Goal: Information Seeking & Learning: Learn about a topic

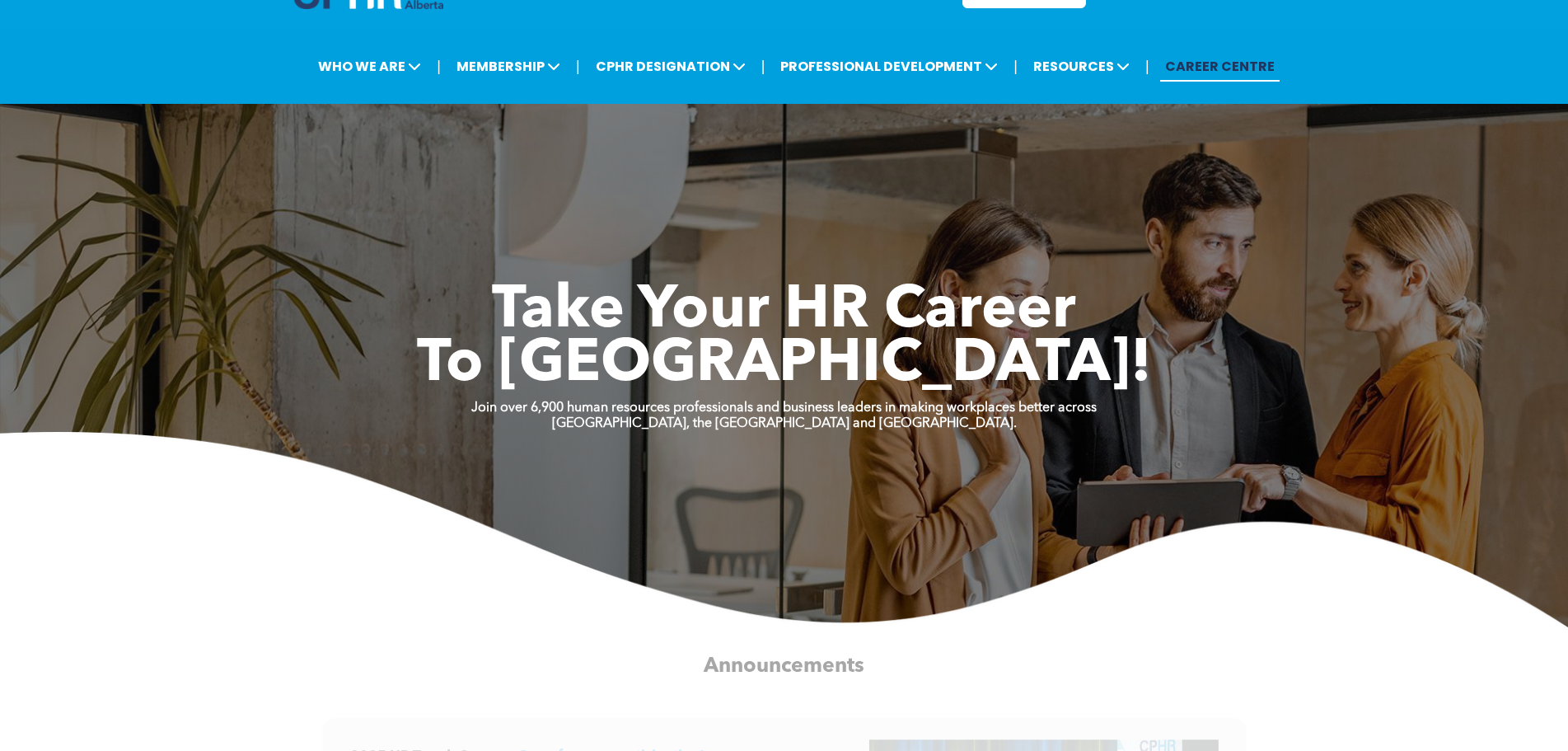
scroll to position [82, 0]
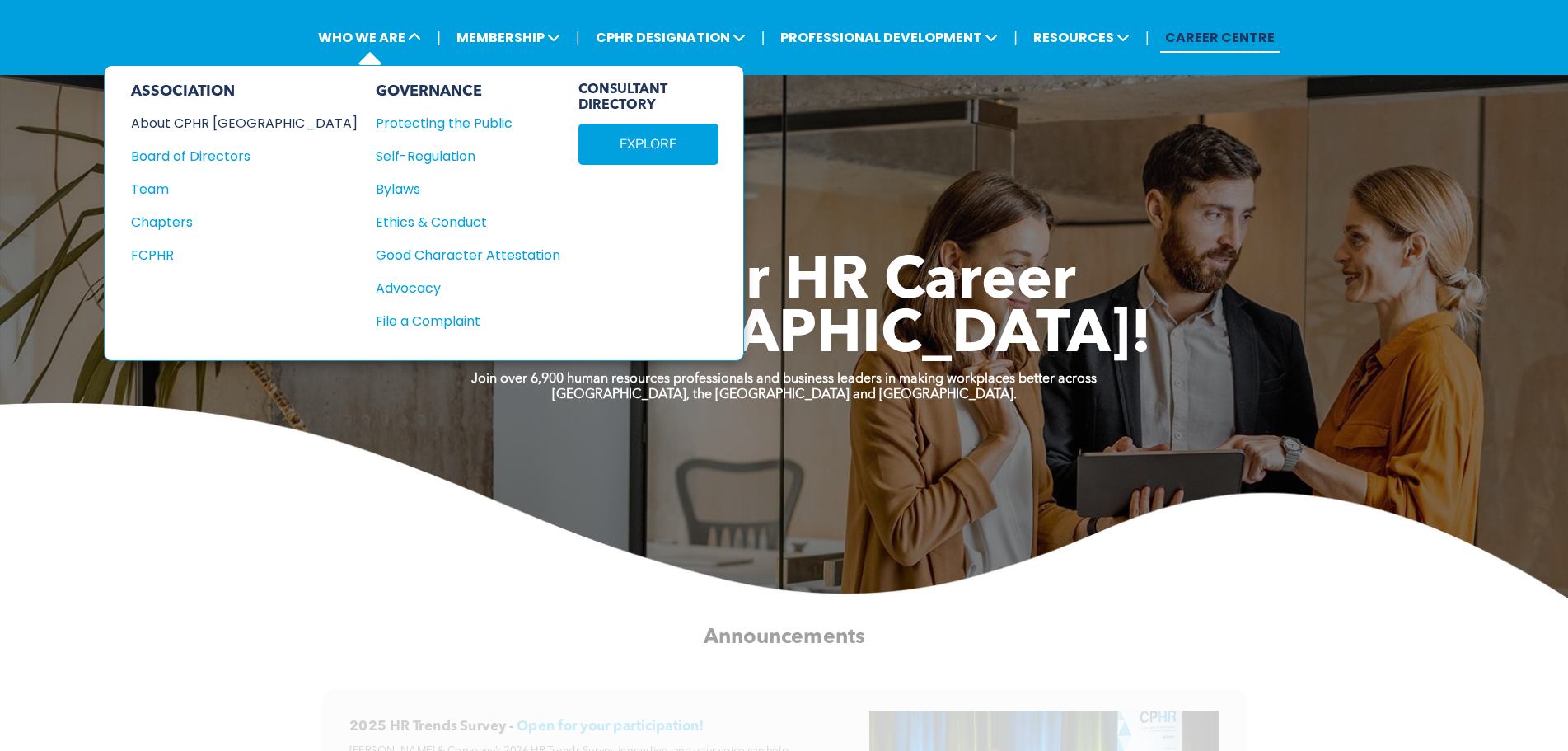
click at [250, 125] on div "About CPHR [GEOGRAPHIC_DATA]" at bounding box center [234, 123] width 204 height 21
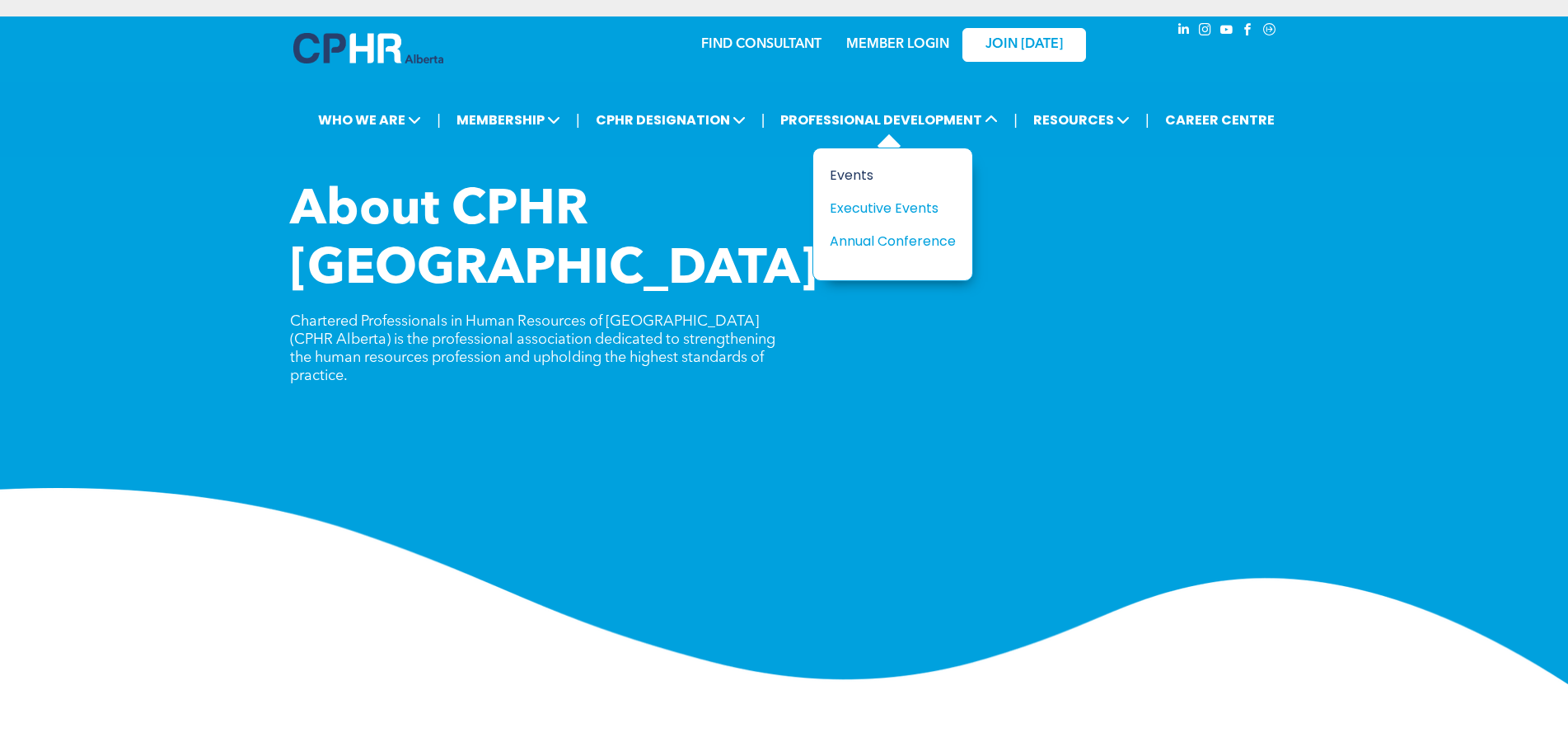
click at [848, 173] on div "Events" at bounding box center [886, 175] width 113 height 21
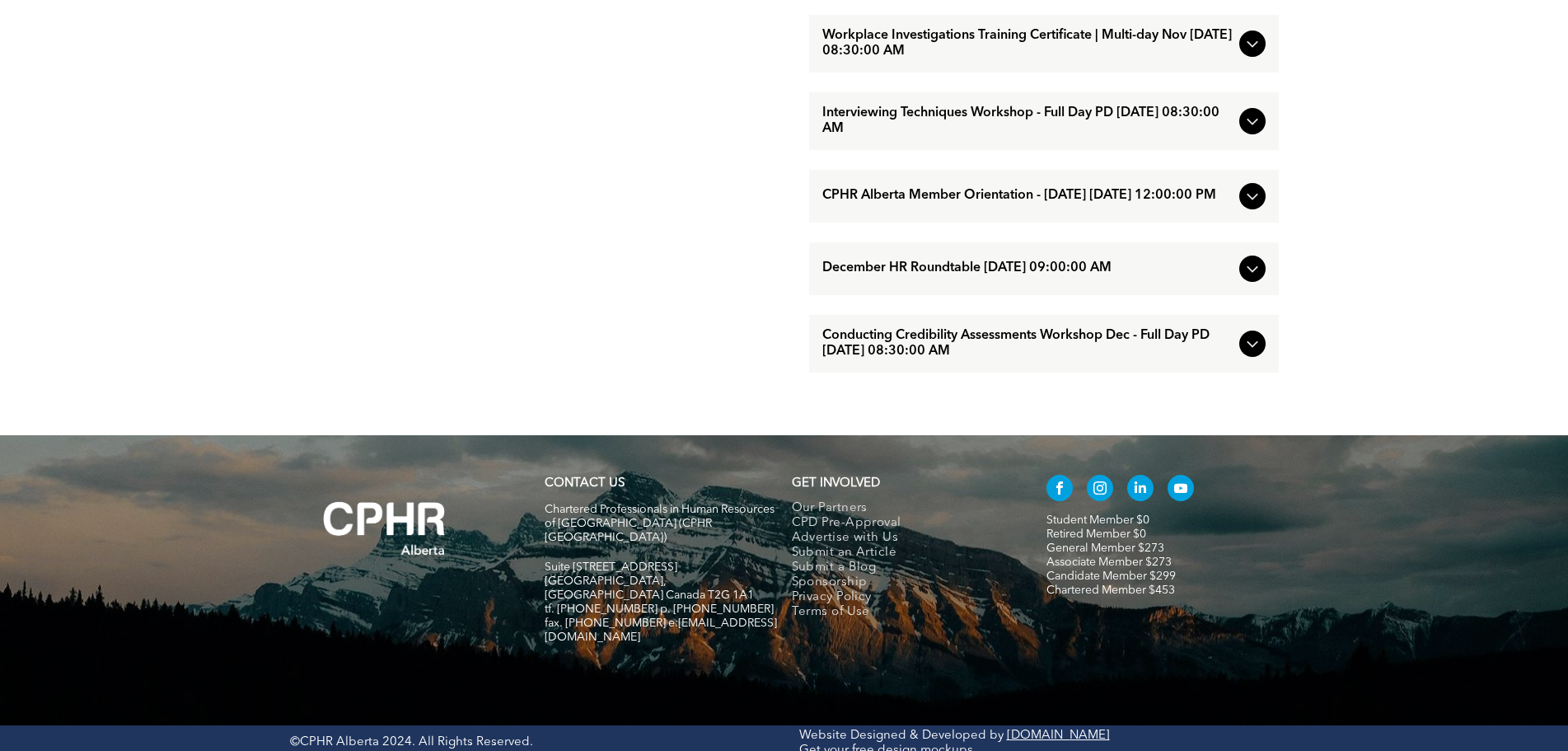
scroll to position [1575, 0]
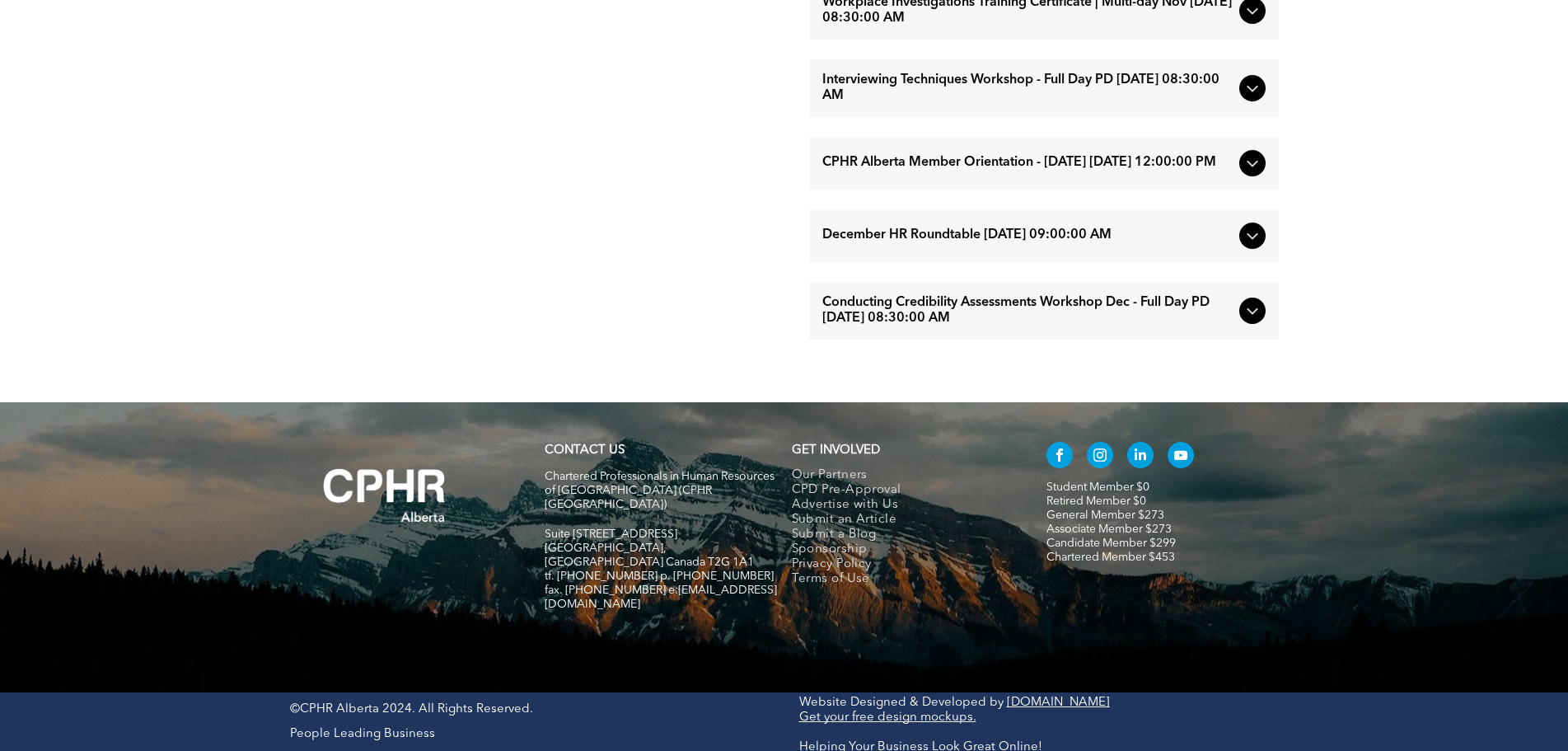
click at [1095, 171] on span "CPHR Alberta Member Orientation - [DATE] [DATE] 12:00:00 PM" at bounding box center [1028, 162] width 410 height 15
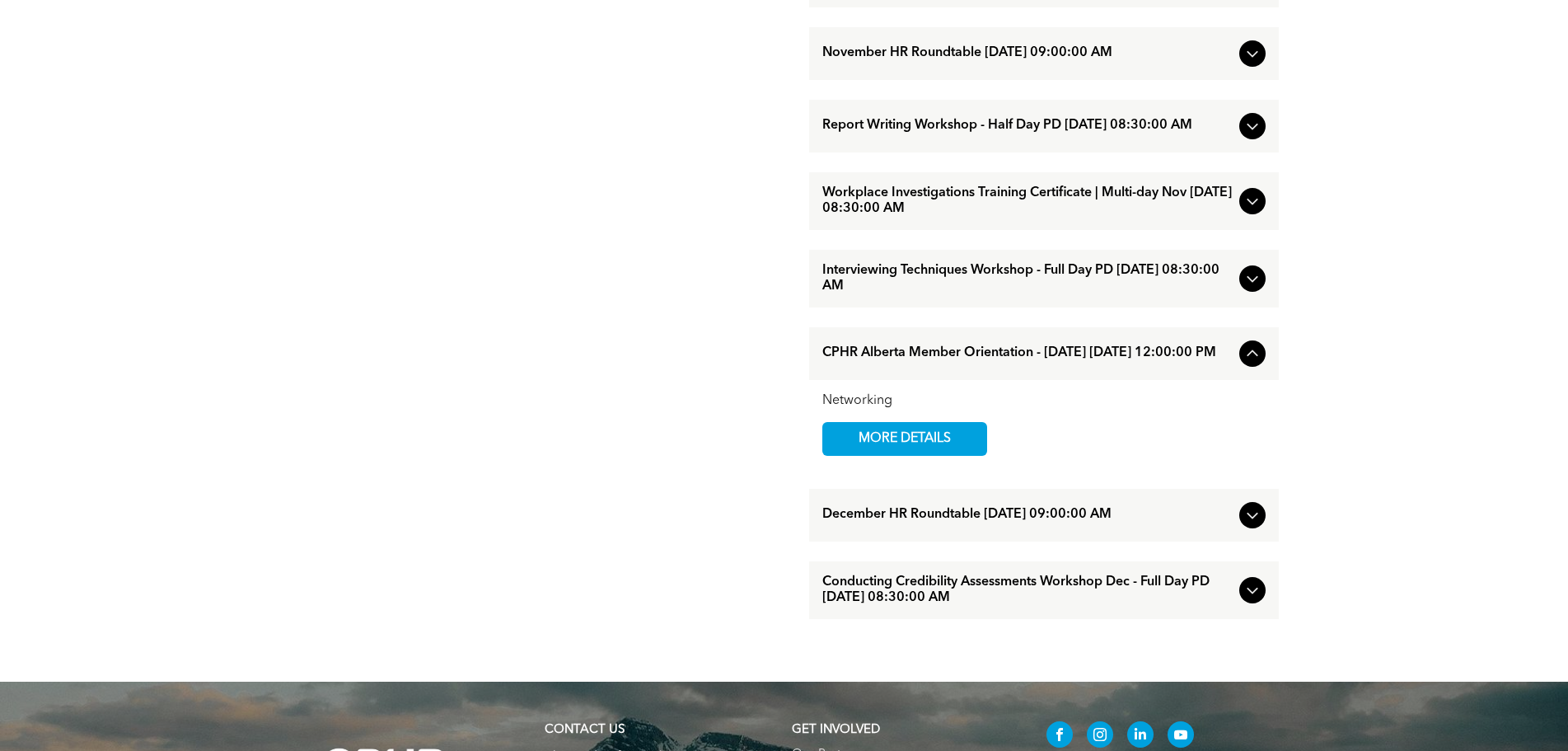
scroll to position [1245, 0]
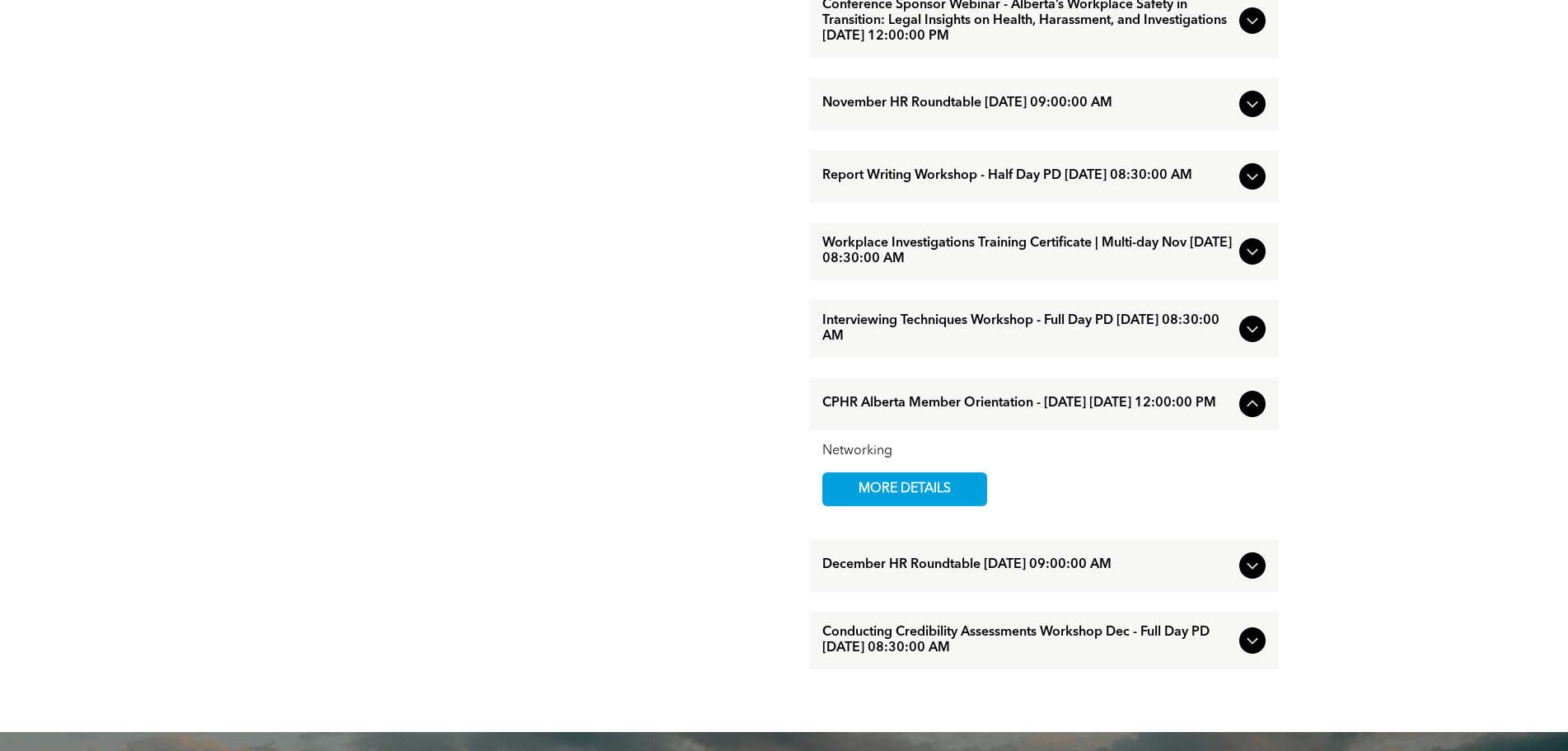
click at [1090, 267] on span "Workplace Investigations Training Certificate | Multi-day Nov [DATE] 08:30:00 AM" at bounding box center [1028, 251] width 410 height 31
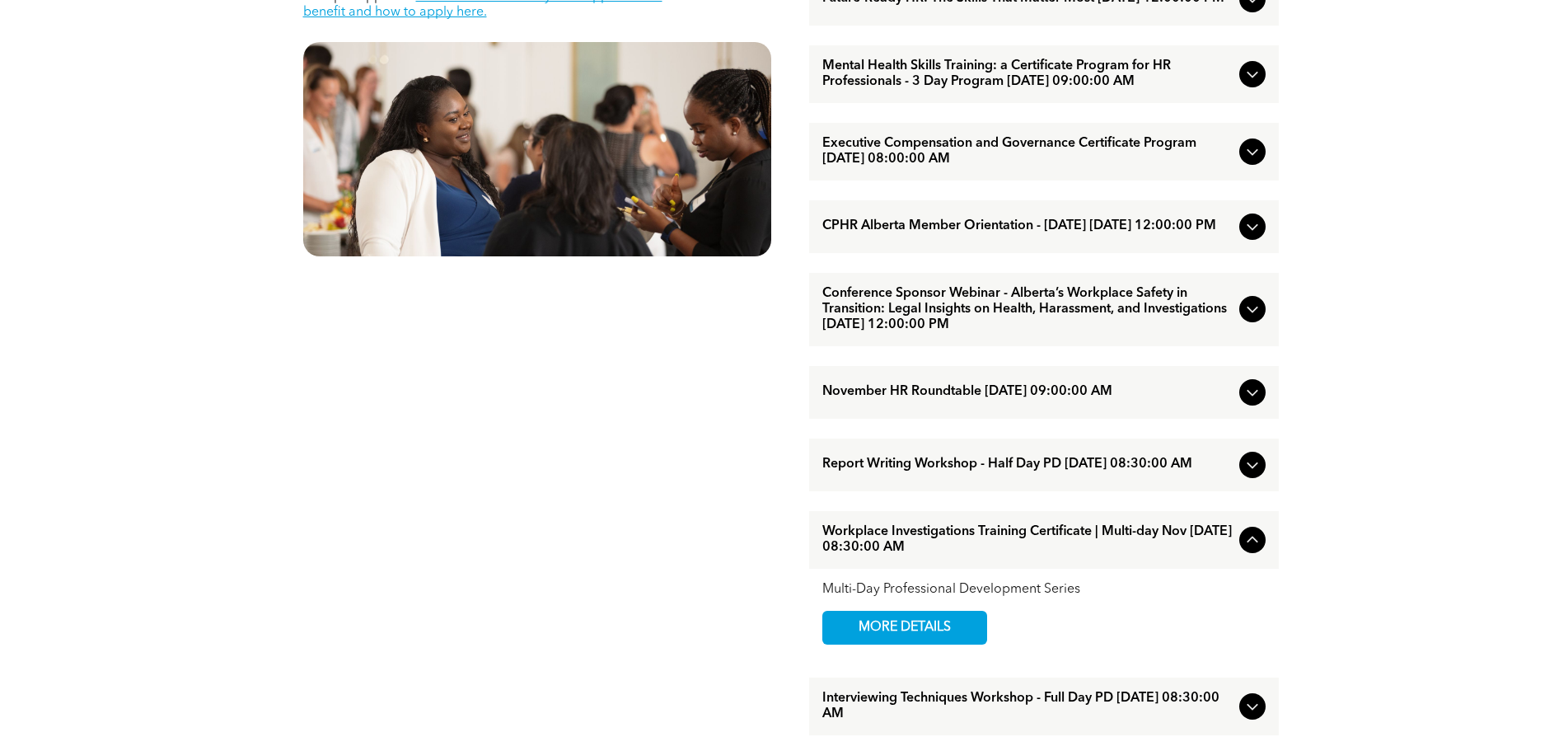
scroll to position [989, 0]
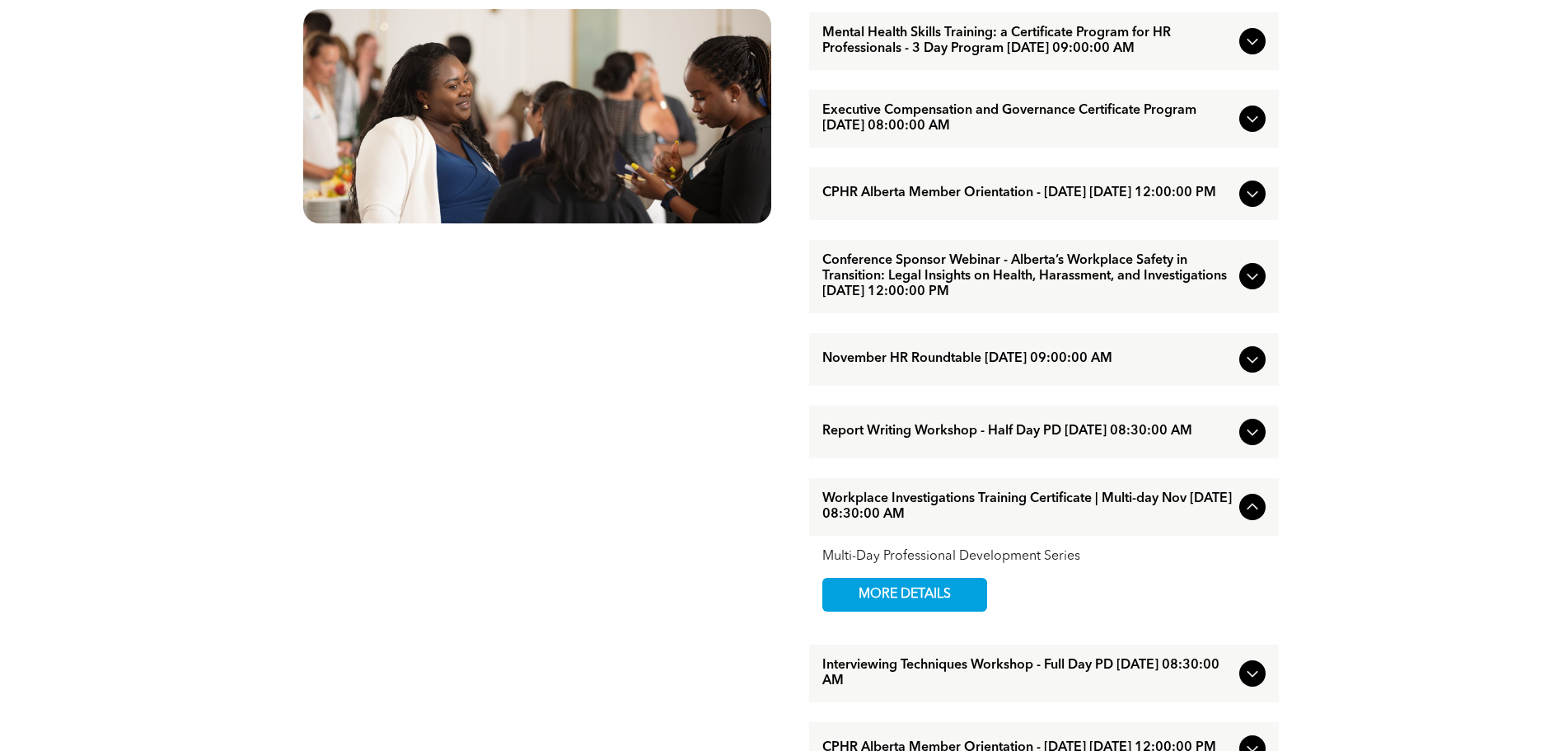
click at [1081, 522] on span "Workplace Investigations Training Certificate | Multi-day Nov [DATE] 08:30:00 AM" at bounding box center [1028, 507] width 410 height 31
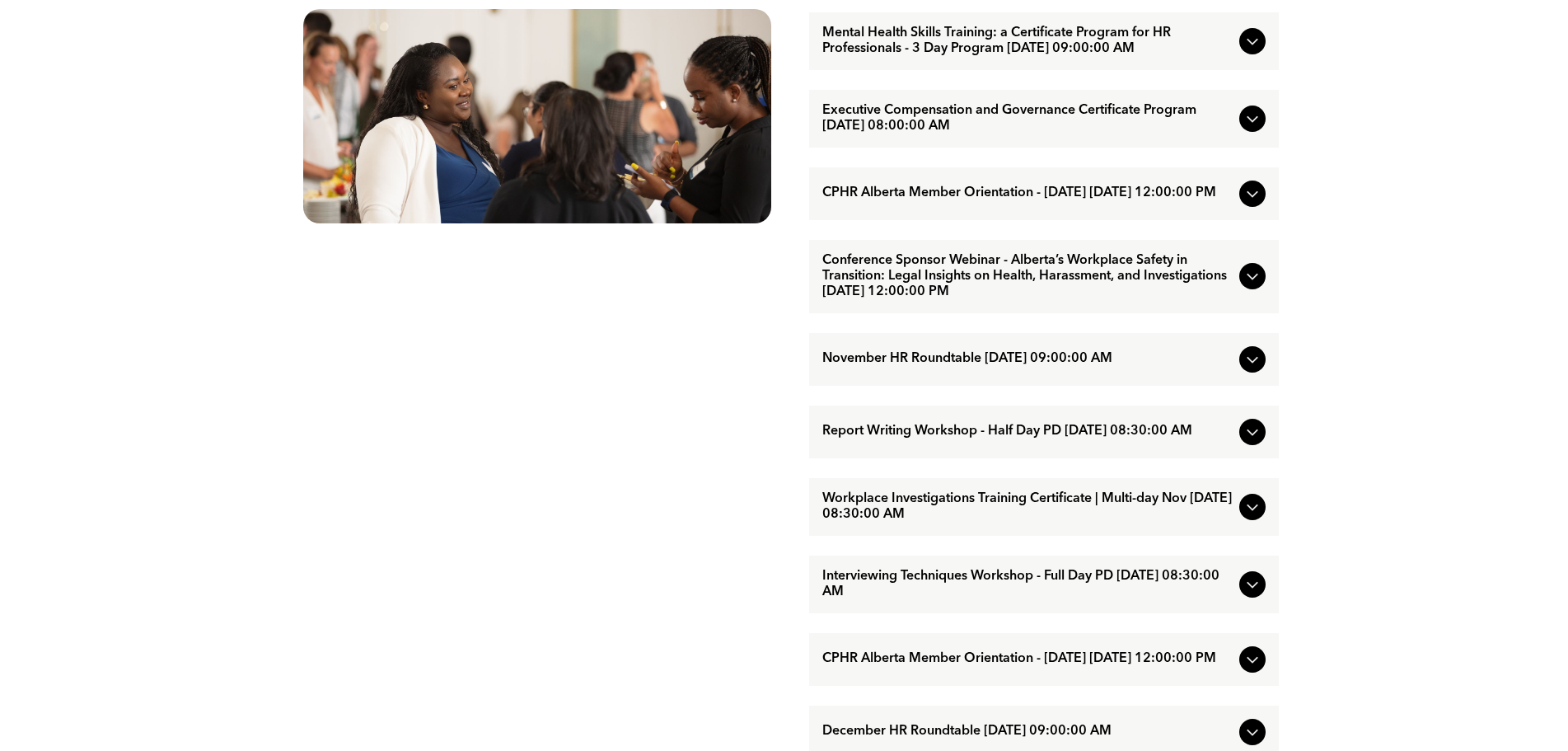
click at [1081, 522] on span "Workplace Investigations Training Certificate | Multi-day Nov [DATE] 08:30:00 AM" at bounding box center [1028, 507] width 410 height 31
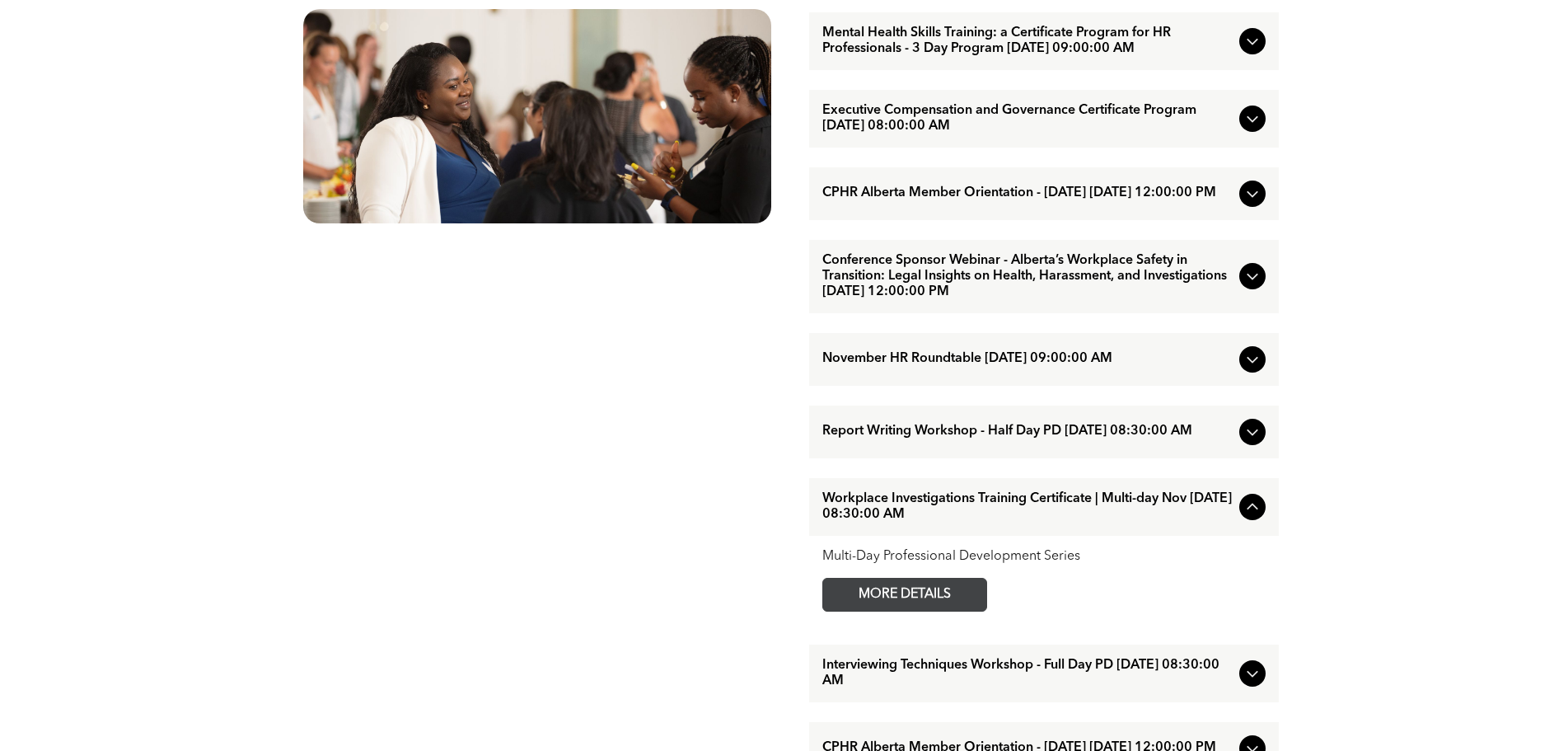
click at [937, 611] on span "MORE DETAILS" at bounding box center [905, 595] width 131 height 32
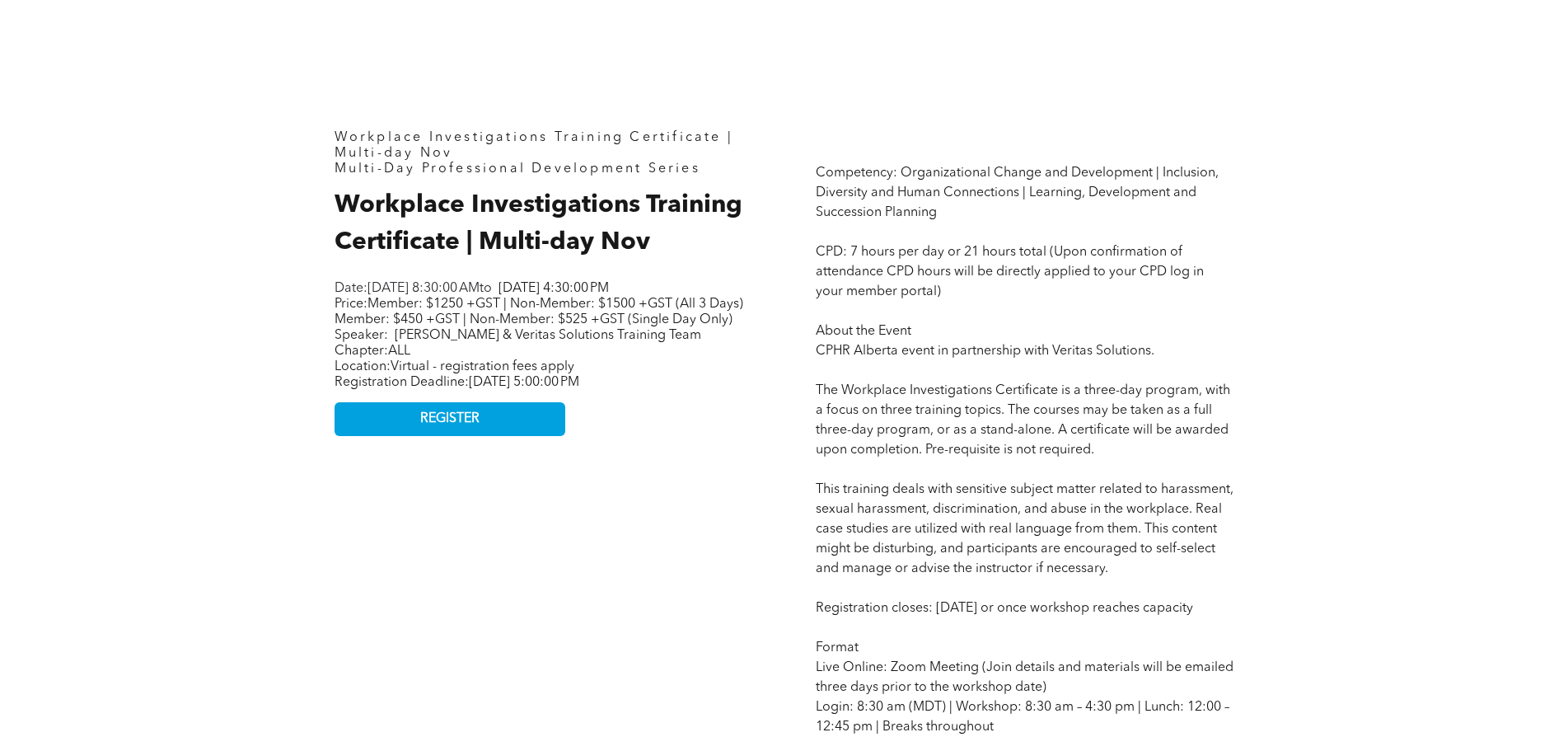
scroll to position [660, 0]
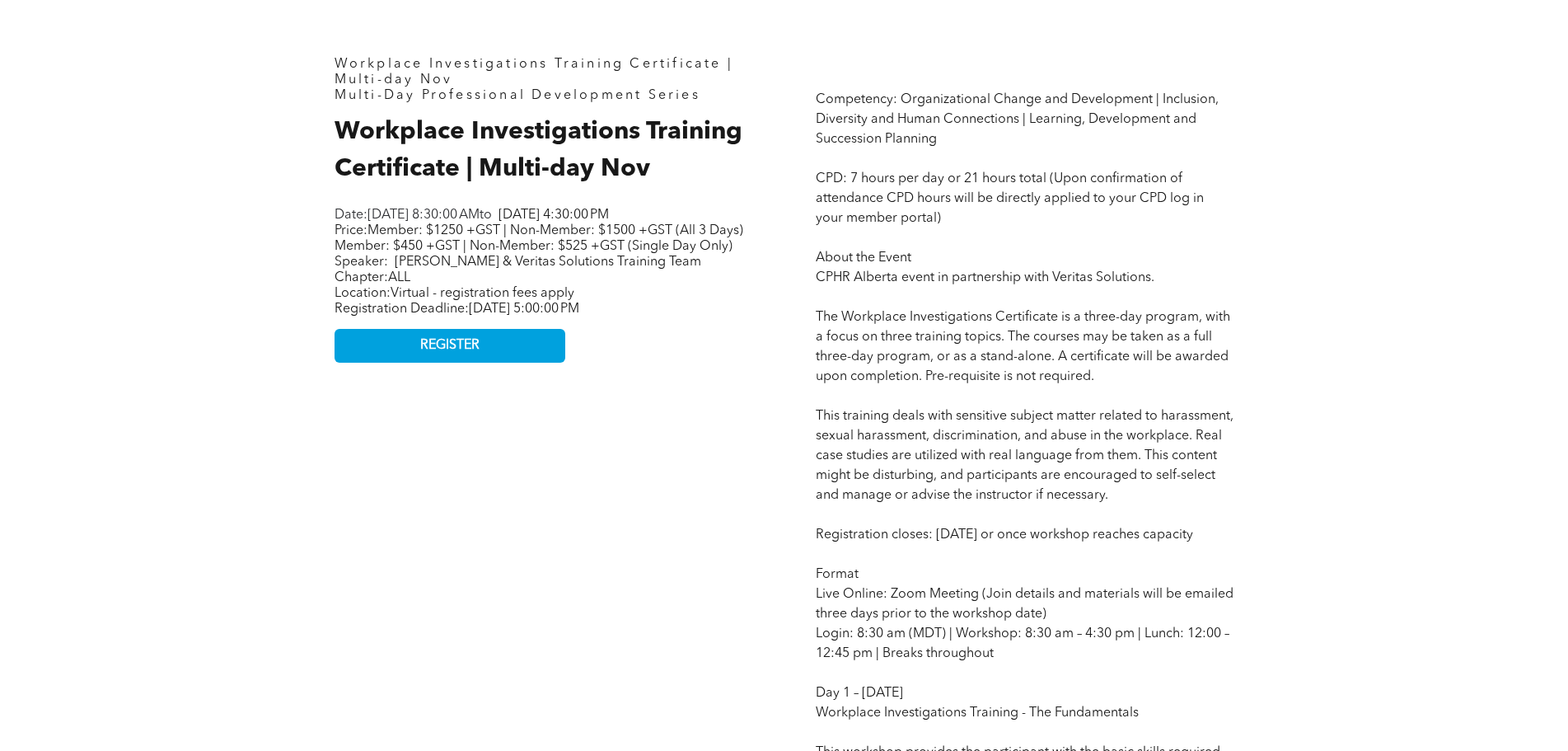
scroll to position [825, 0]
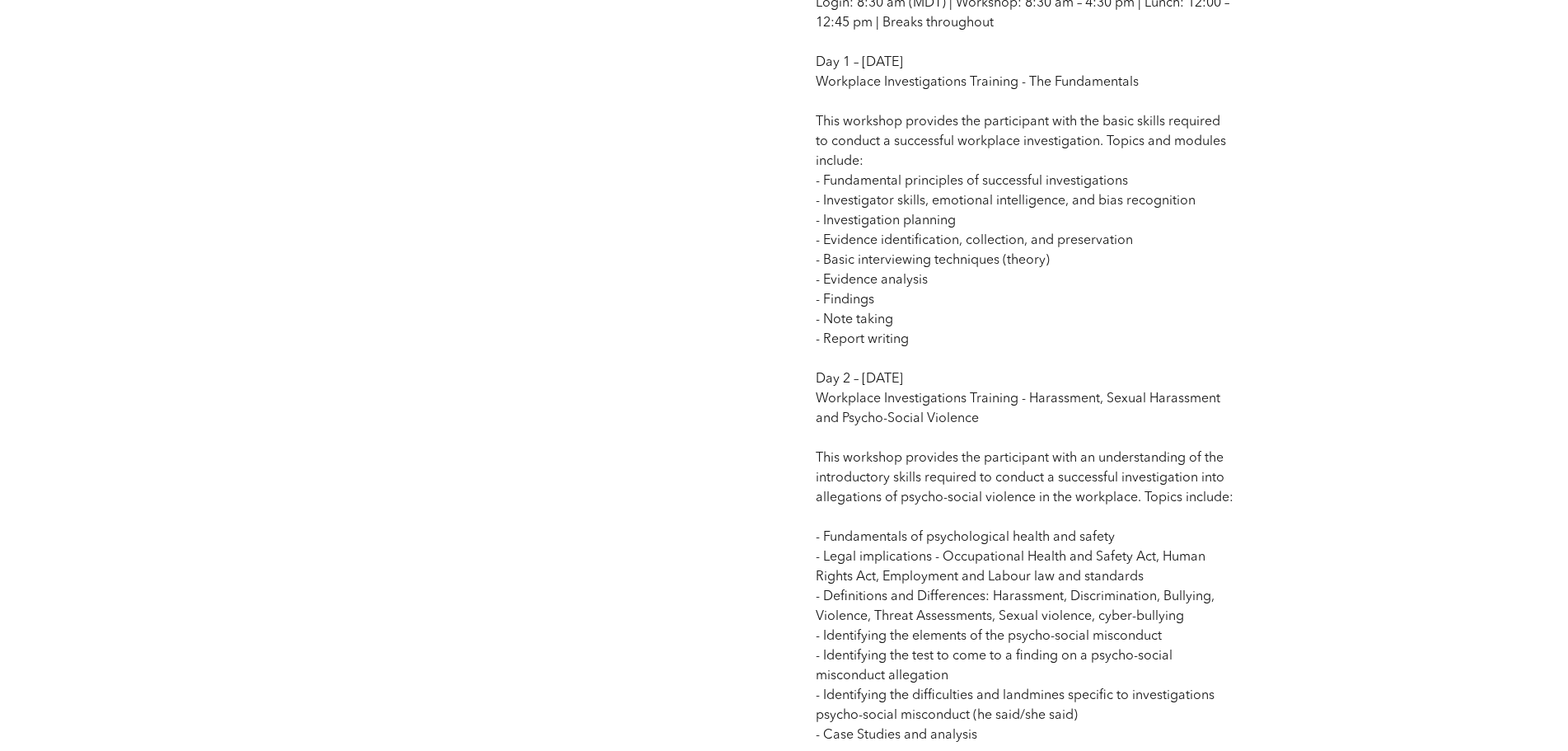
scroll to position [1484, 0]
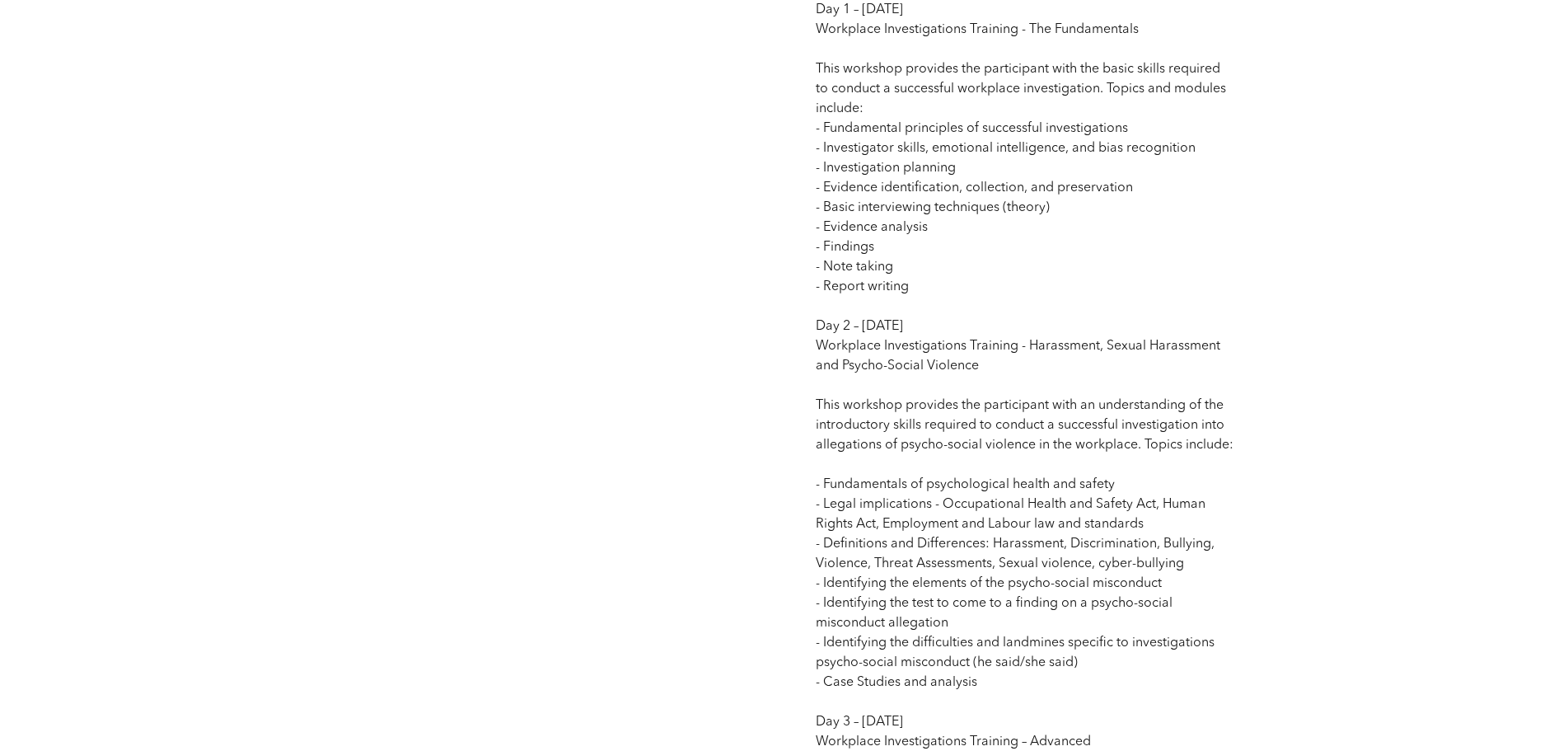
click at [1310, 395] on div "Workplace Investigations Training Certificate | Multi-day Nov Multi-Day Profess…" at bounding box center [784, 202] width 1568 height 1933
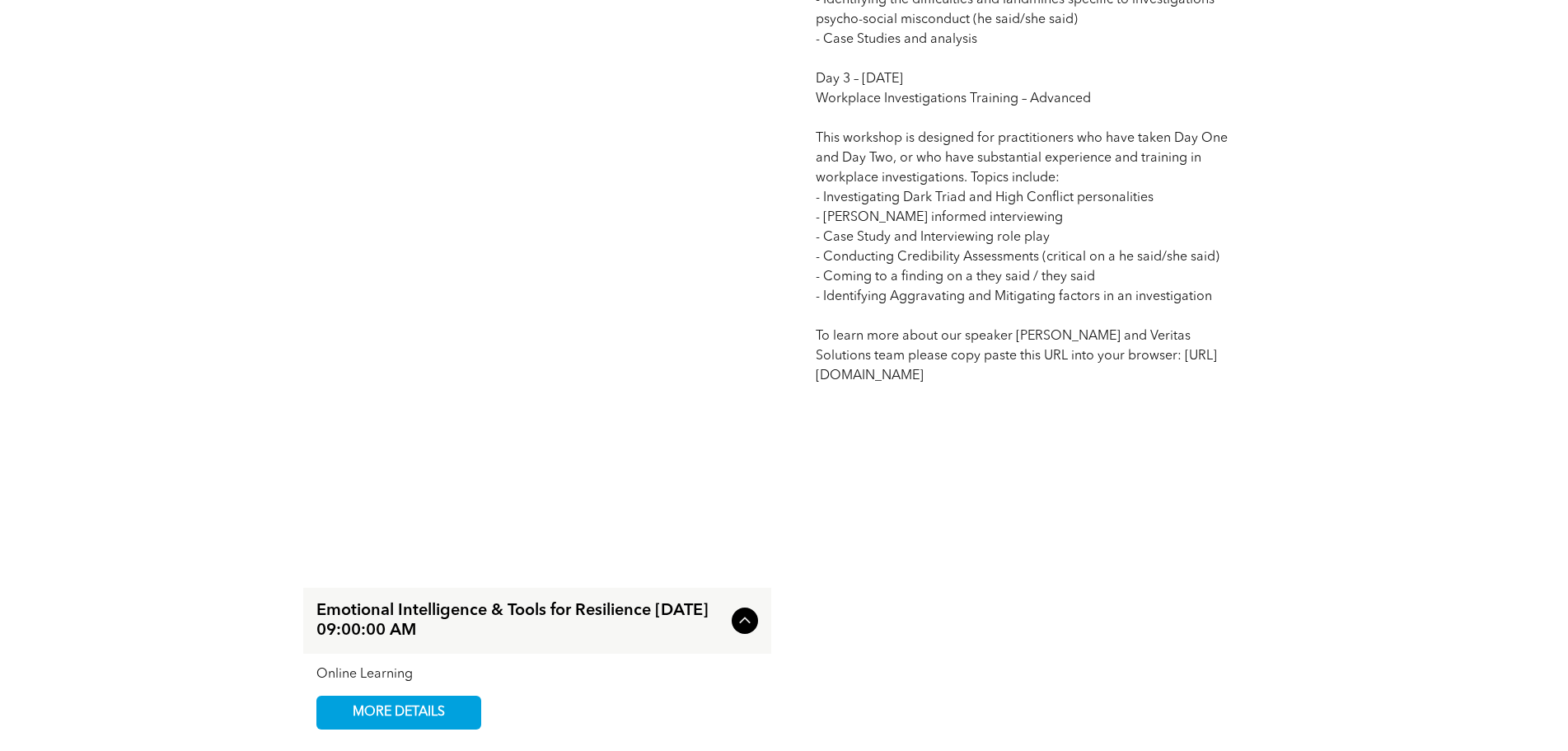
scroll to position [2144, 0]
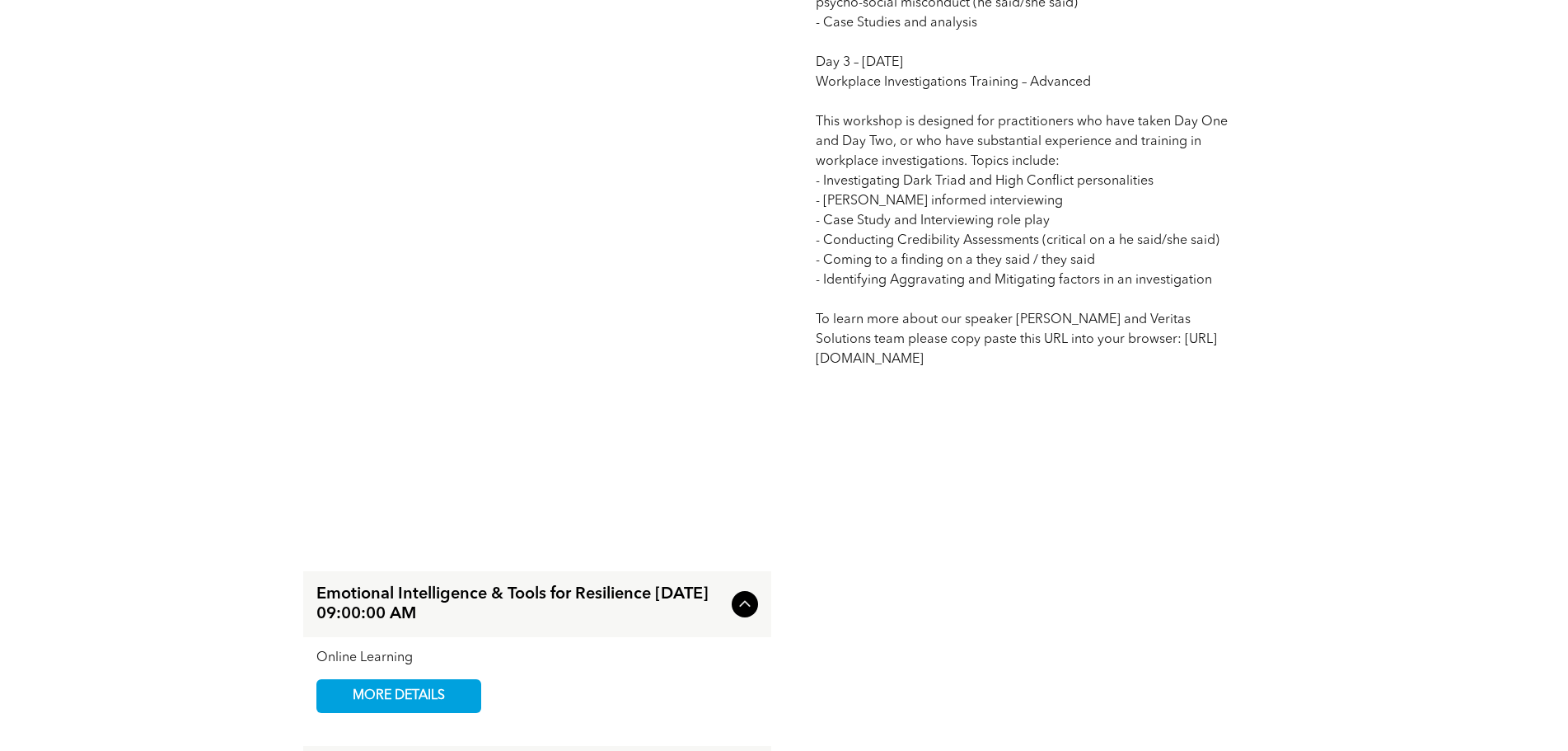
drag, startPoint x: 813, startPoint y: 81, endPoint x: 1155, endPoint y: 387, distance: 458.9
copy span "Day 3 – [DATE] Workplace Investigations Training – Advanced This workshop is de…"
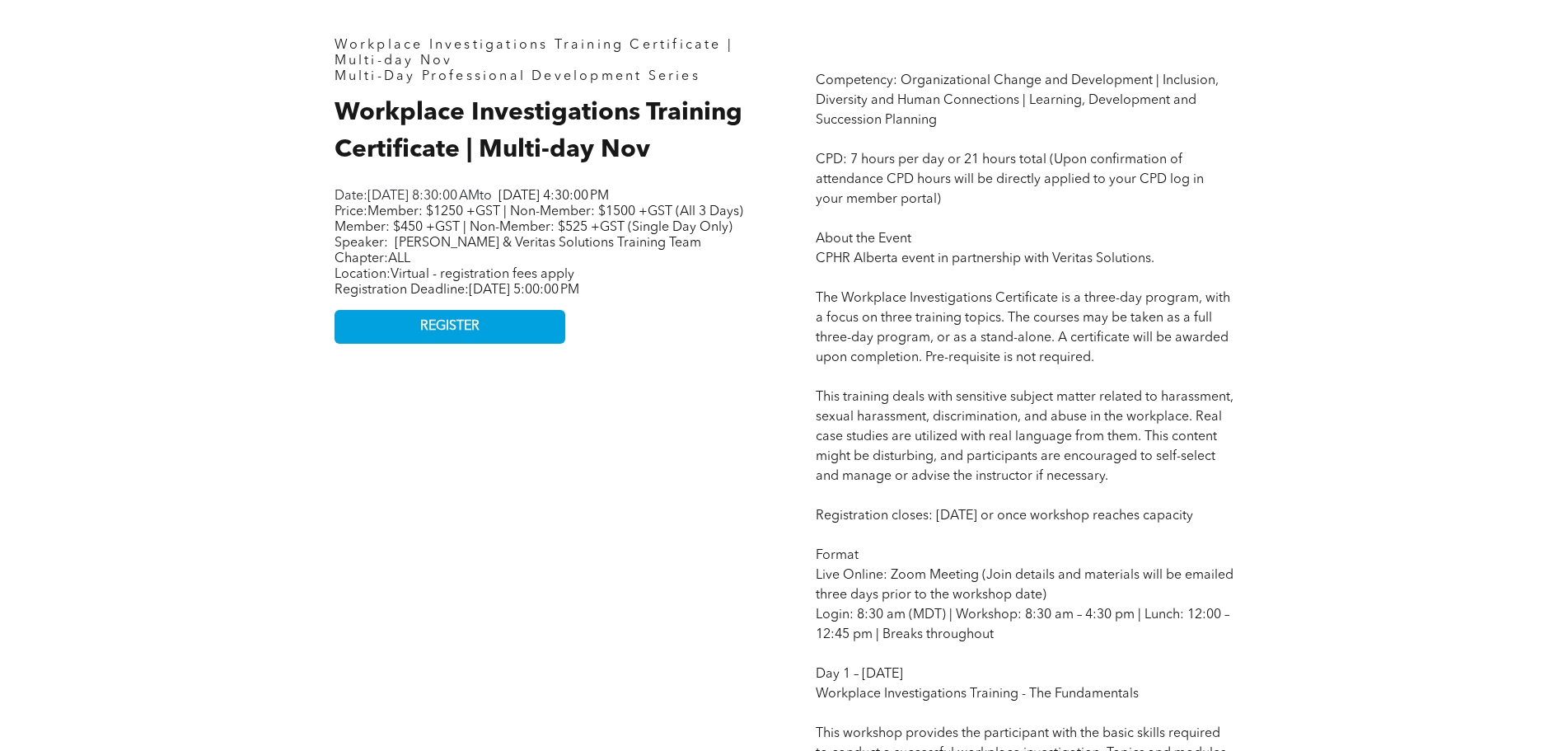
scroll to position [825, 0]
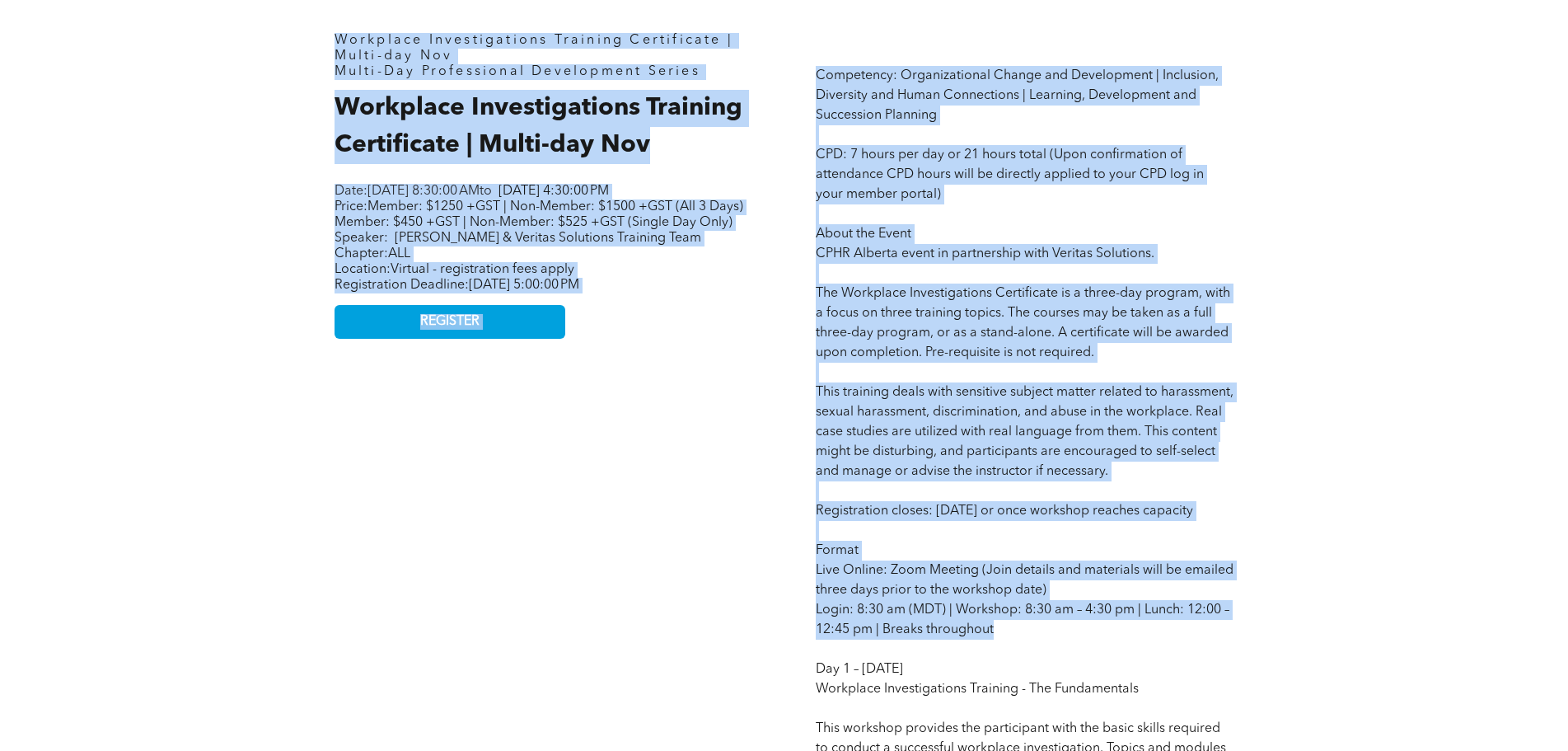
drag, startPoint x: 334, startPoint y: 39, endPoint x: 1246, endPoint y: 642, distance: 1093.3
copy div "Loremipsu Dolorsitametco Adipisci Elitseddoei | Tempo-inc Utl Etdol-Mag Aliquae…"
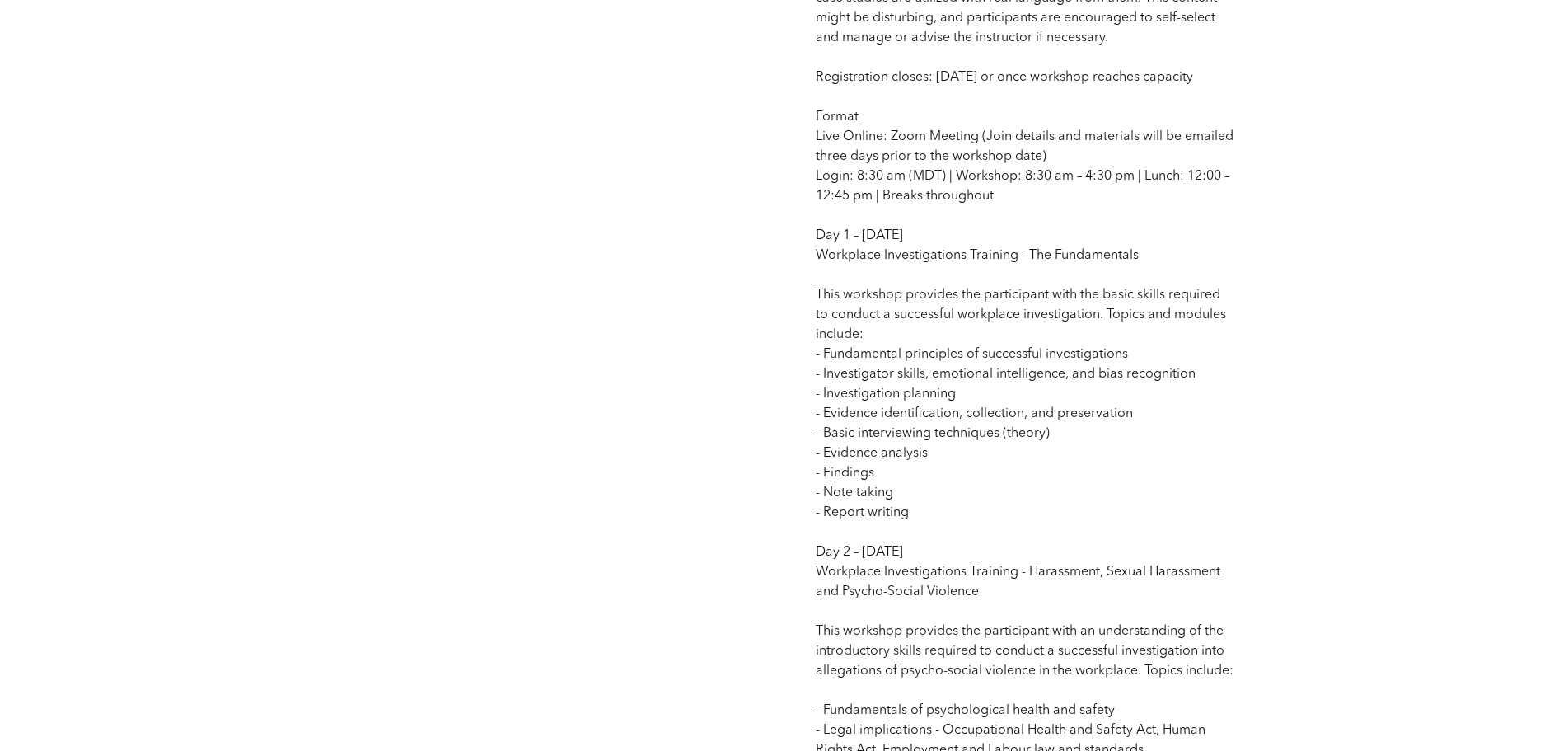
scroll to position [1236, 0]
